Goal: Task Accomplishment & Management: Use online tool/utility

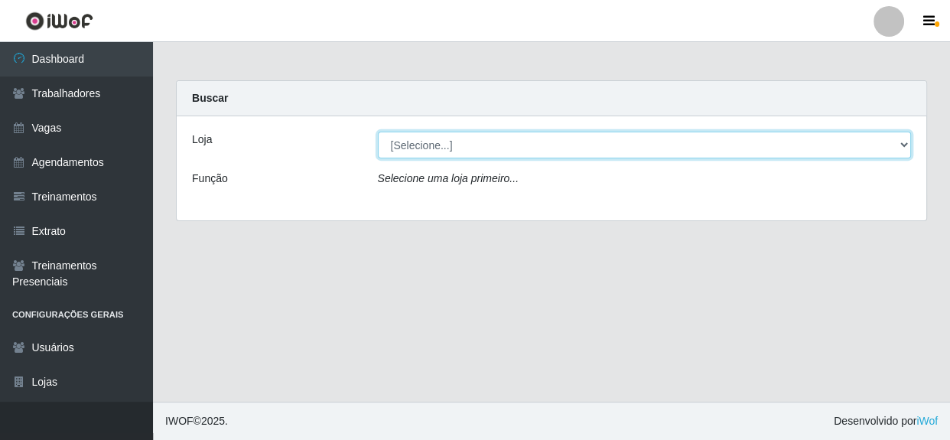
click at [507, 138] on select "[Selecione...] Rede Compras - CD Logistica" at bounding box center [645, 145] width 534 height 27
select select "429"
click at [378, 132] on select "[Selecione...] Rede Compras - CD Logistica" at bounding box center [645, 145] width 534 height 27
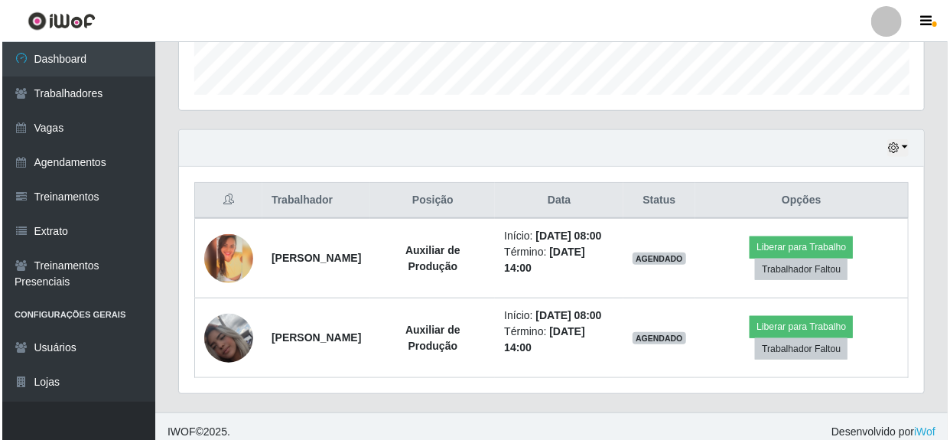
scroll to position [486, 0]
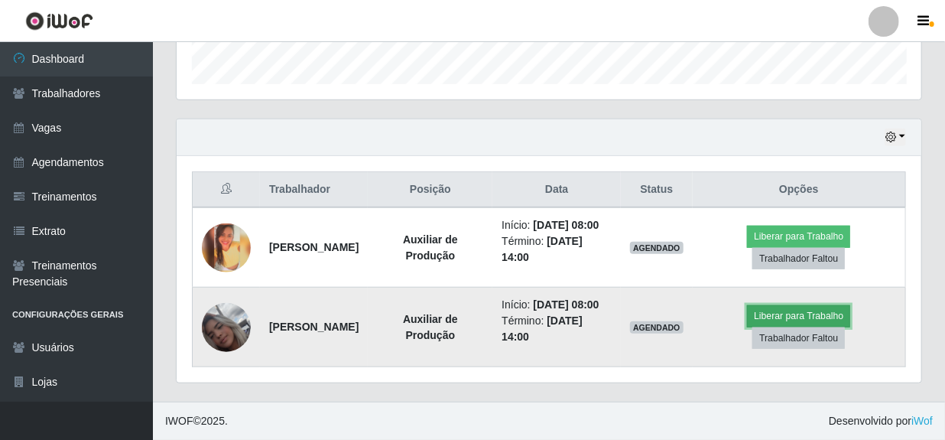
click at [811, 314] on button "Liberar para Trabalho" at bounding box center [798, 315] width 103 height 21
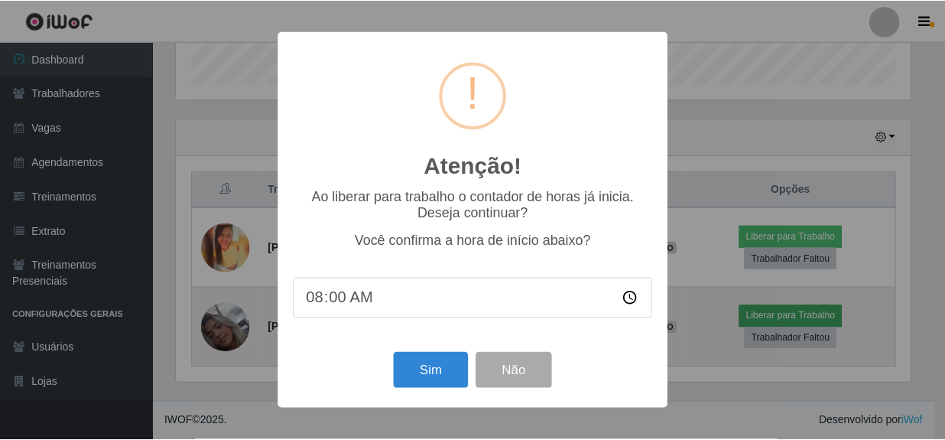
scroll to position [317, 738]
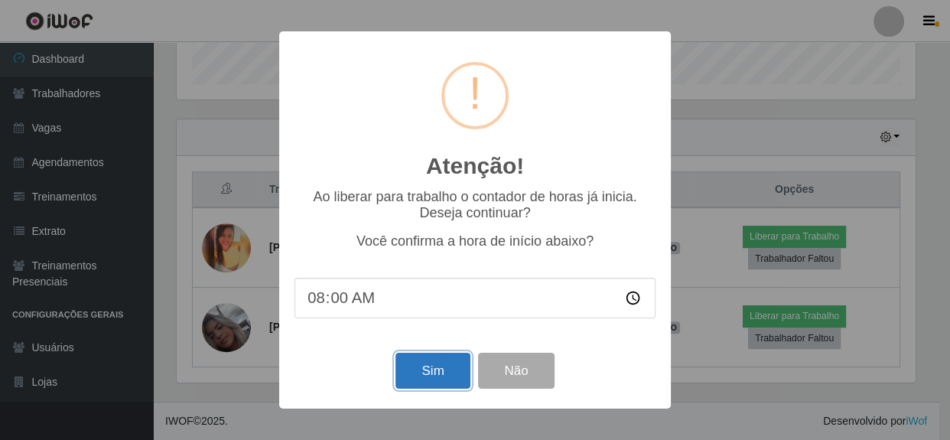
click at [419, 365] on button "Sim" at bounding box center [432, 371] width 74 height 36
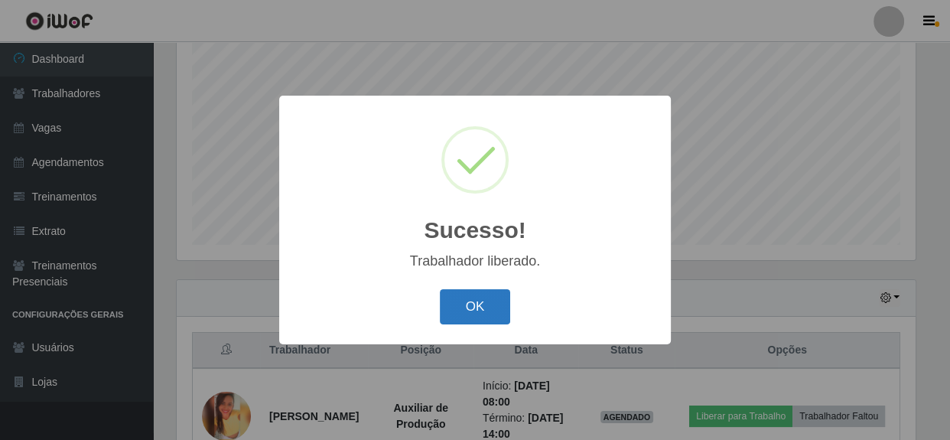
click at [464, 320] on button "OK" at bounding box center [475, 307] width 71 height 36
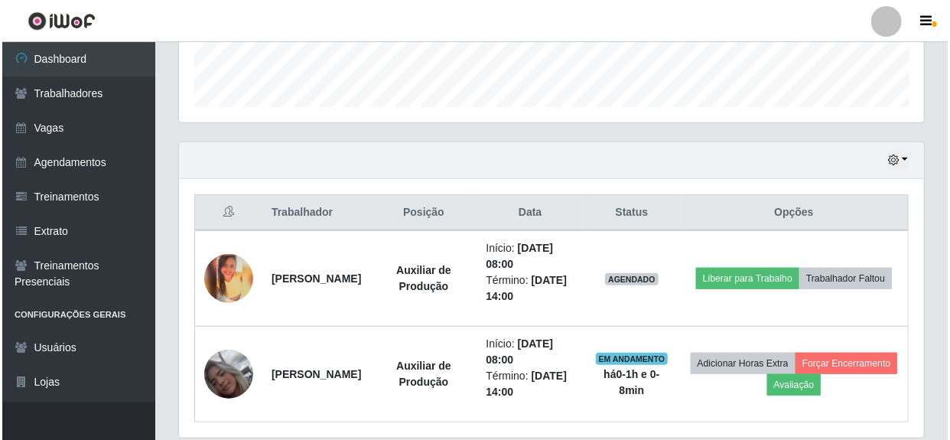
scroll to position [441, 0]
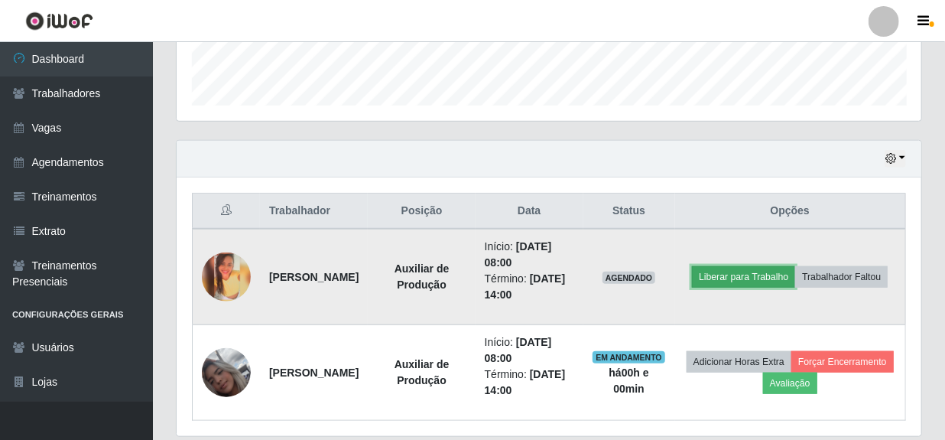
click at [795, 266] on button "Liberar para Trabalho" at bounding box center [743, 276] width 103 height 21
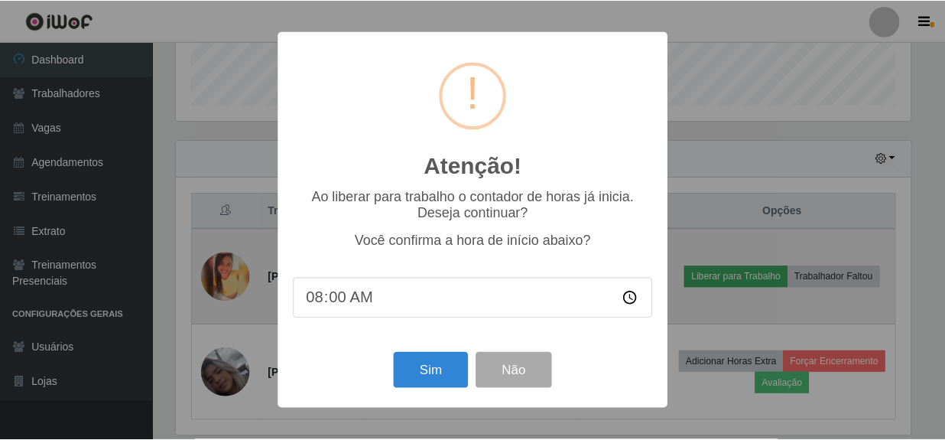
scroll to position [317, 738]
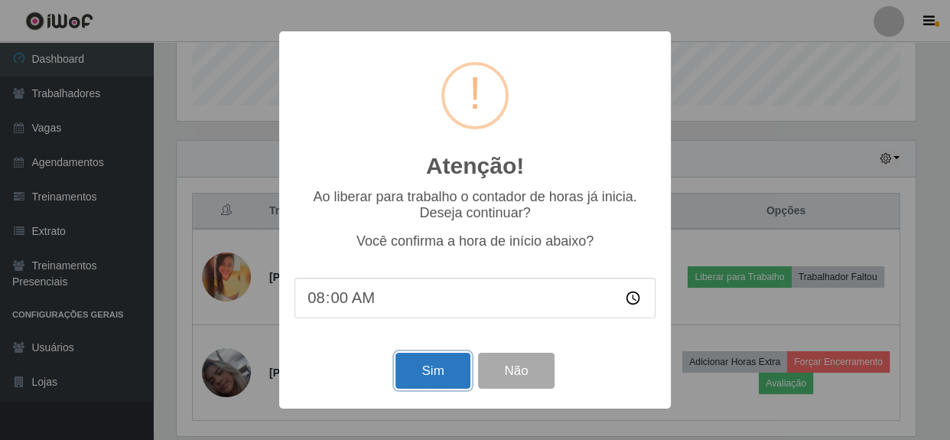
click at [434, 382] on button "Sim" at bounding box center [432, 371] width 74 height 36
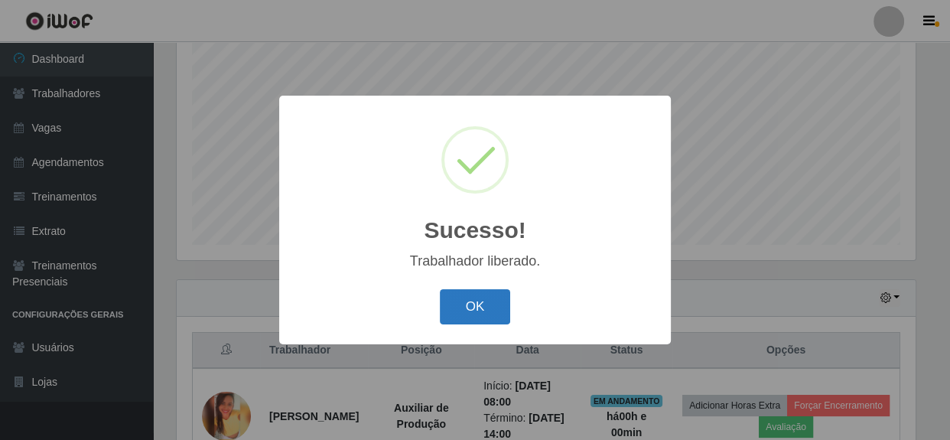
click at [502, 311] on button "OK" at bounding box center [475, 307] width 71 height 36
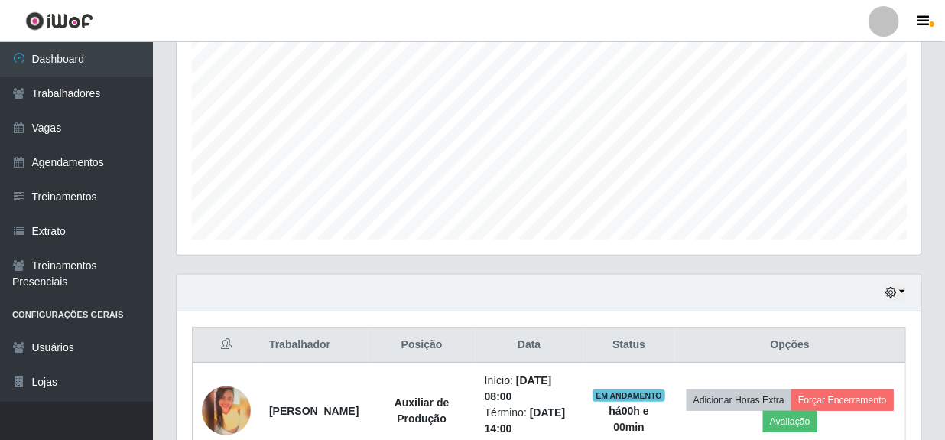
scroll to position [302, 0]
